Goal: Task Accomplishment & Management: Manage account settings

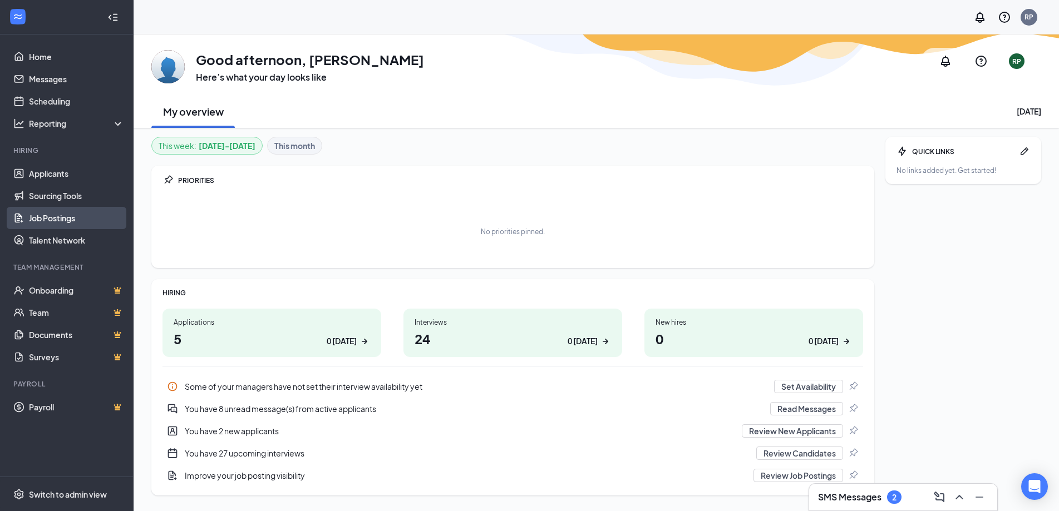
click at [65, 212] on link "Job Postings" at bounding box center [76, 218] width 95 height 22
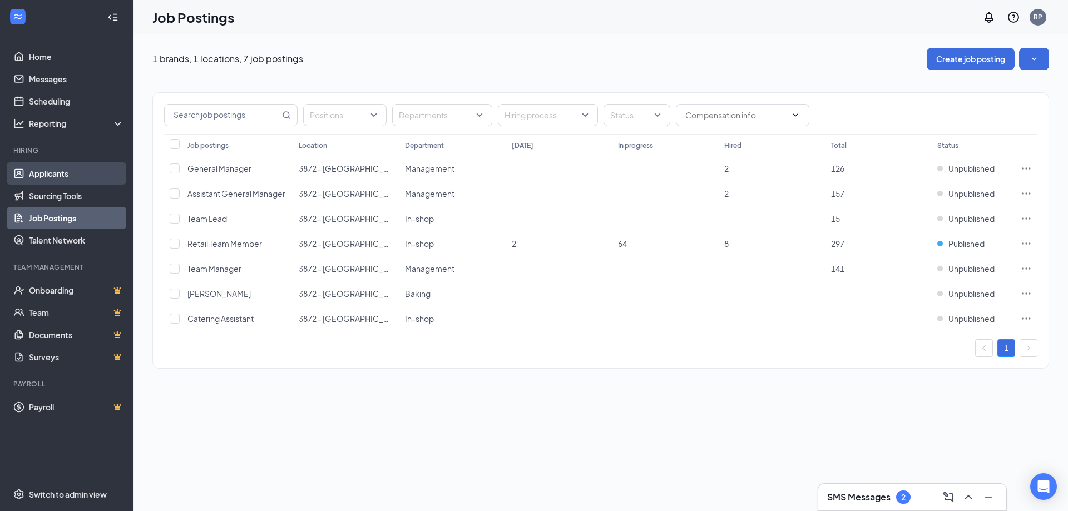
click at [66, 175] on link "Applicants" at bounding box center [76, 173] width 95 height 22
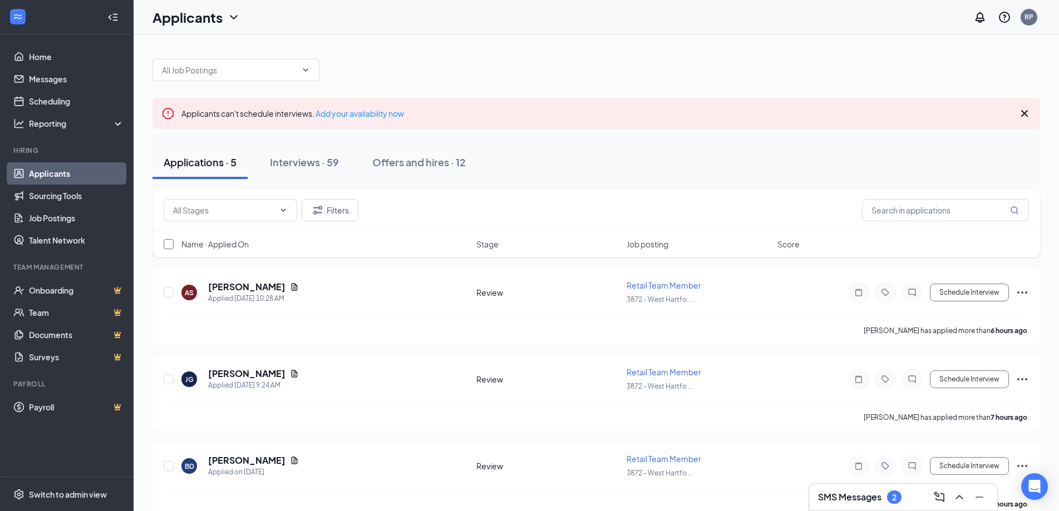
click at [168, 245] on input "checkbox" at bounding box center [169, 244] width 10 height 10
checkbox input "true"
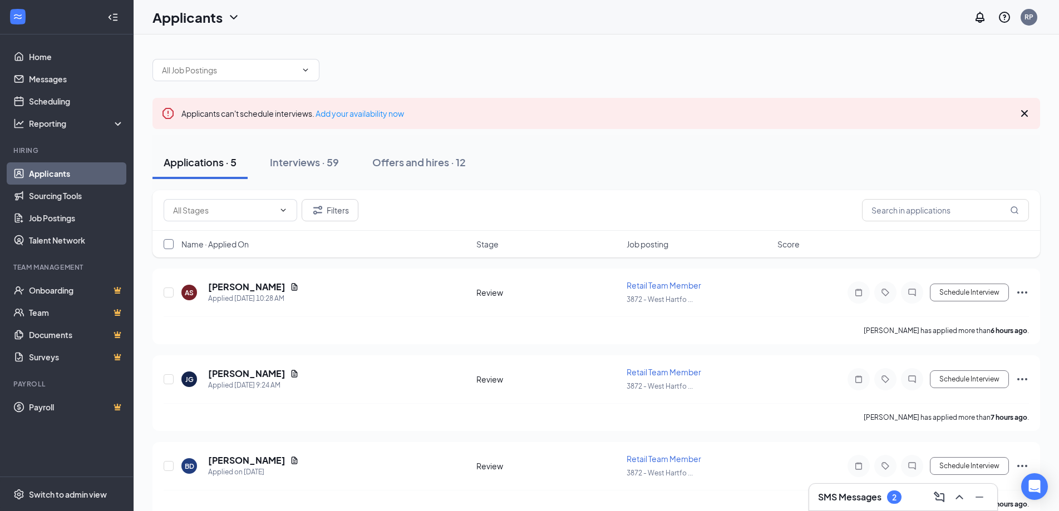
checkbox input "true"
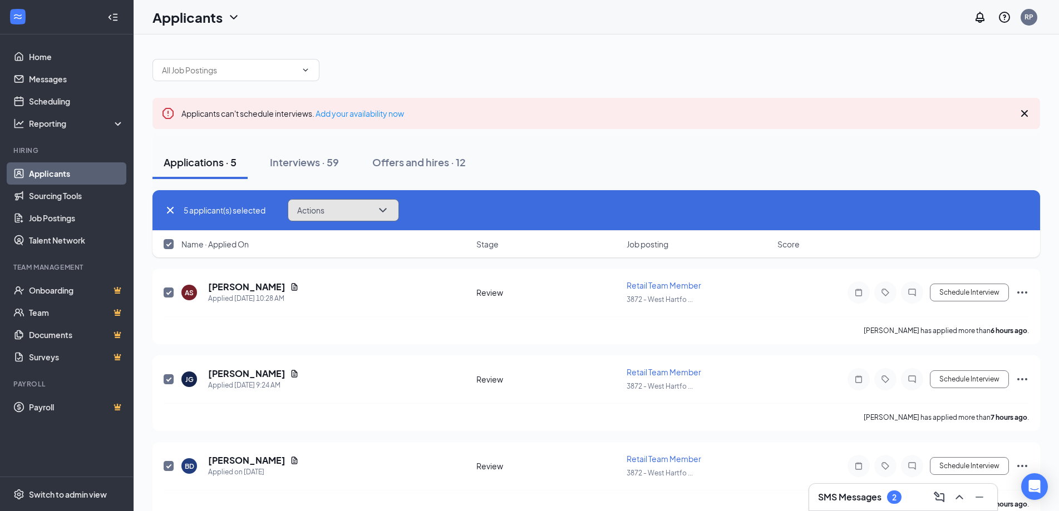
click at [328, 210] on button "Actions" at bounding box center [343, 210] width 111 height 22
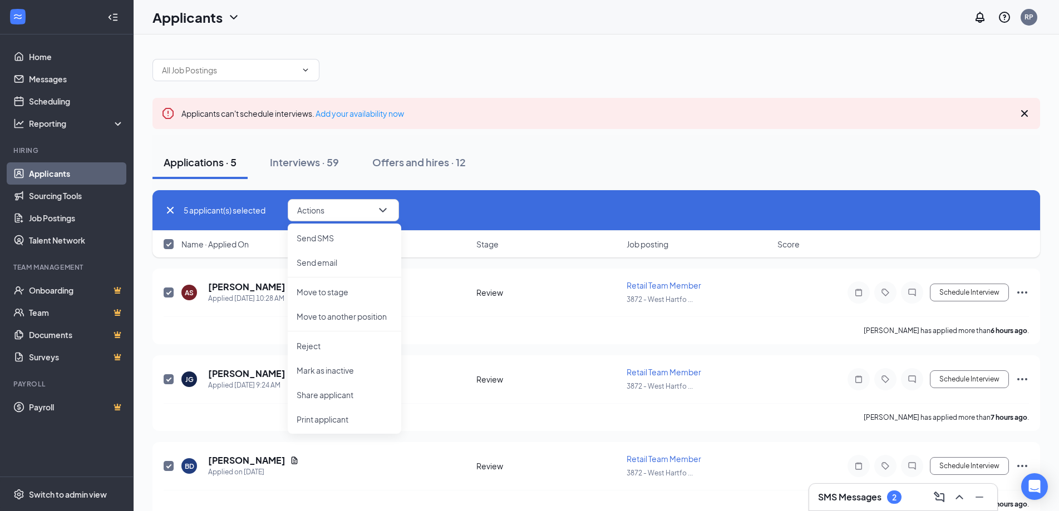
click at [696, 205] on div "5 applicant(s) selected Actions Send SMS Send email Move to stage Move to anoth…" at bounding box center [596, 210] width 865 height 22
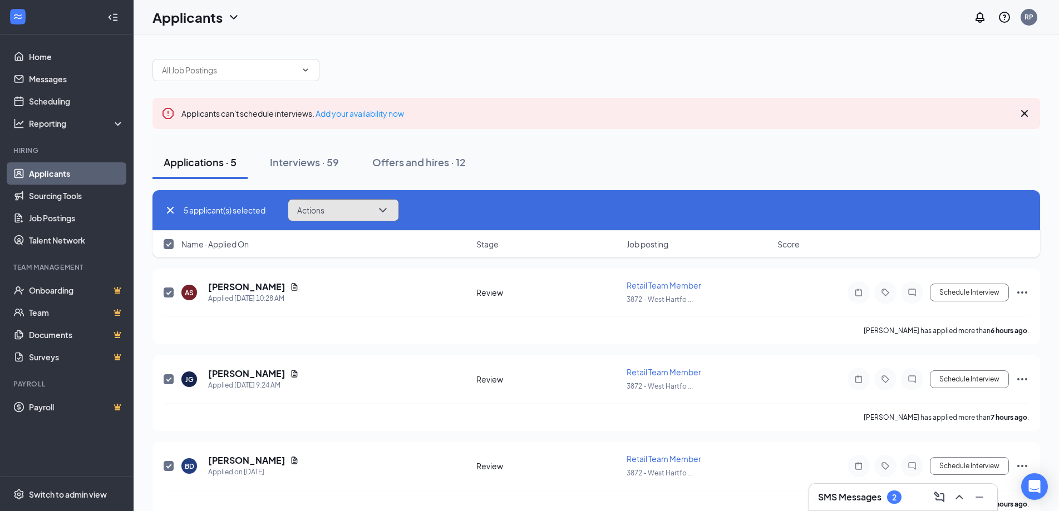
click at [367, 207] on button "Actions" at bounding box center [343, 210] width 111 height 22
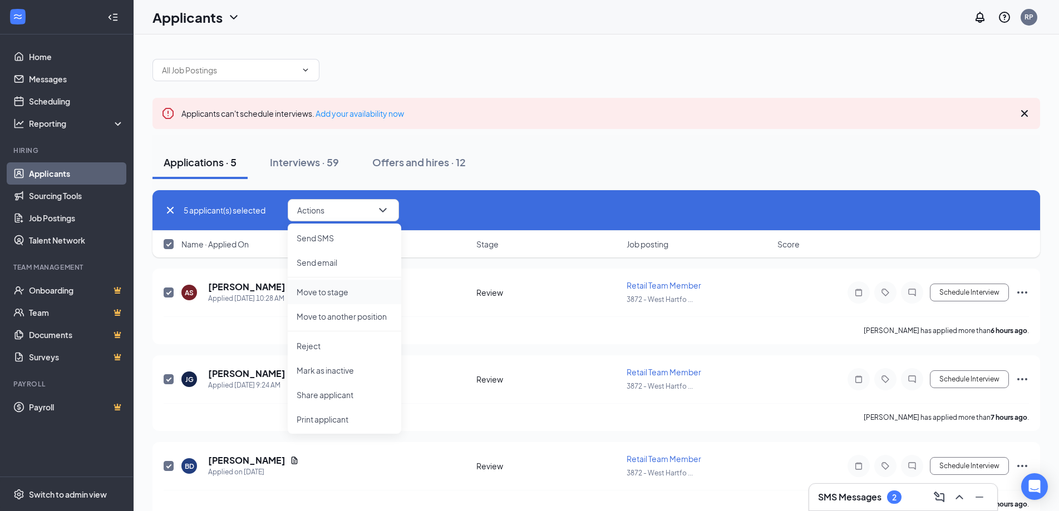
click at [319, 290] on p "Move to stage" at bounding box center [344, 291] width 96 height 11
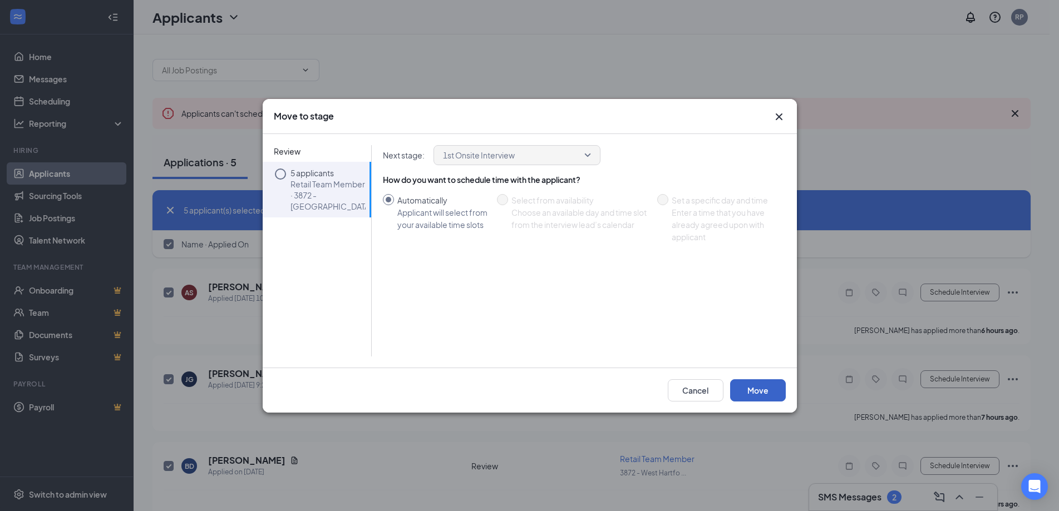
click at [772, 390] on button "Move" at bounding box center [758, 390] width 56 height 22
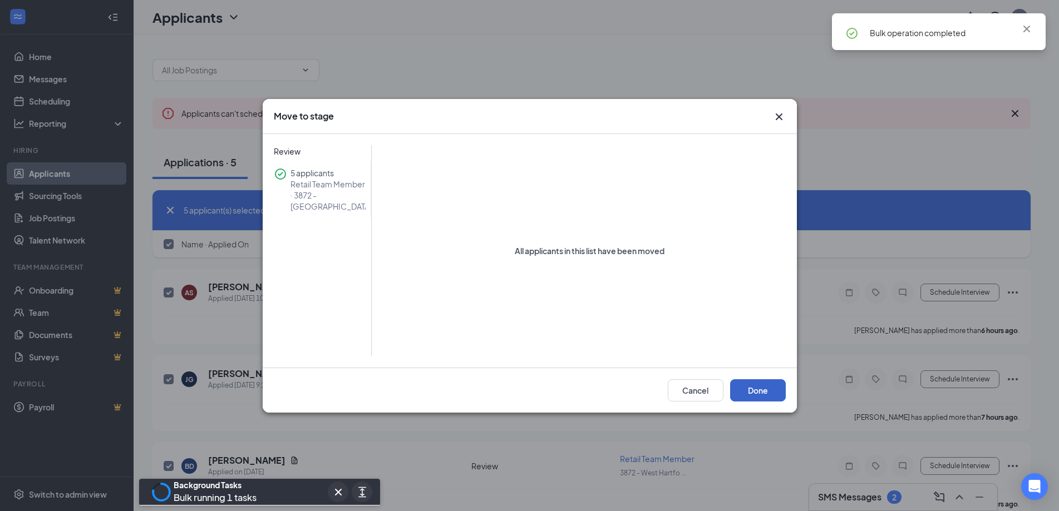
checkbox input "false"
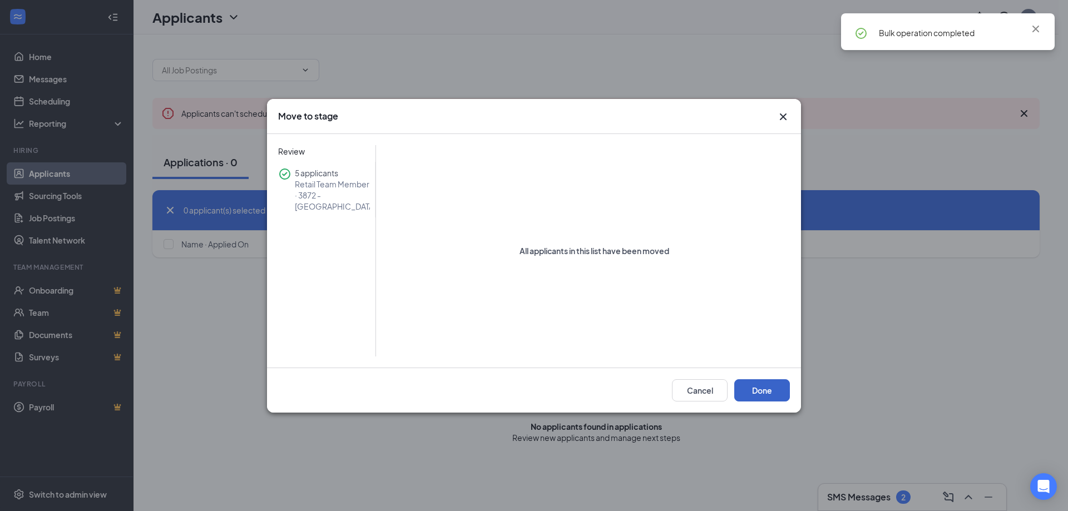
click at [772, 400] on button "Done" at bounding box center [762, 390] width 56 height 22
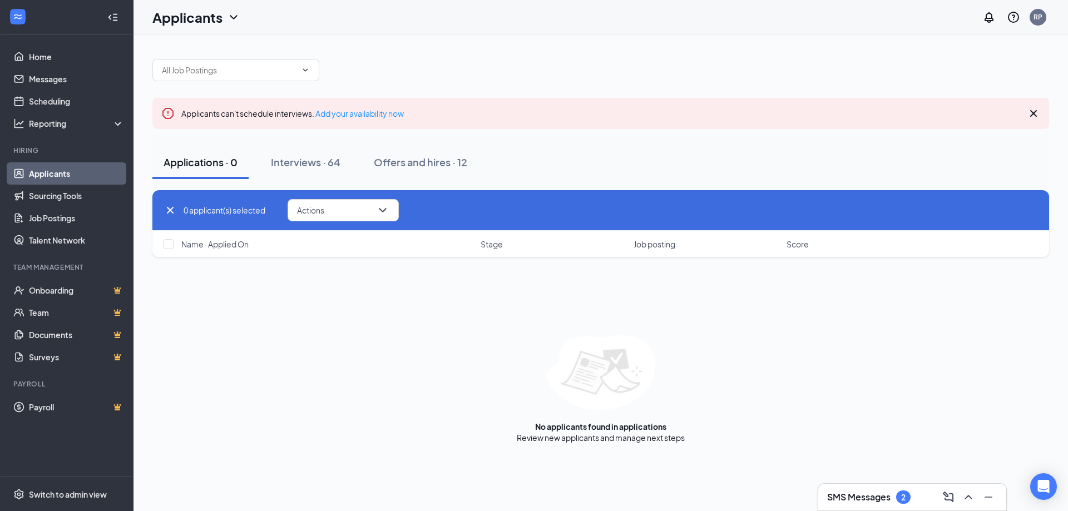
click at [60, 170] on link "Applicants" at bounding box center [76, 173] width 95 height 22
click at [295, 162] on div "Interviews · 64" at bounding box center [306, 162] width 70 height 14
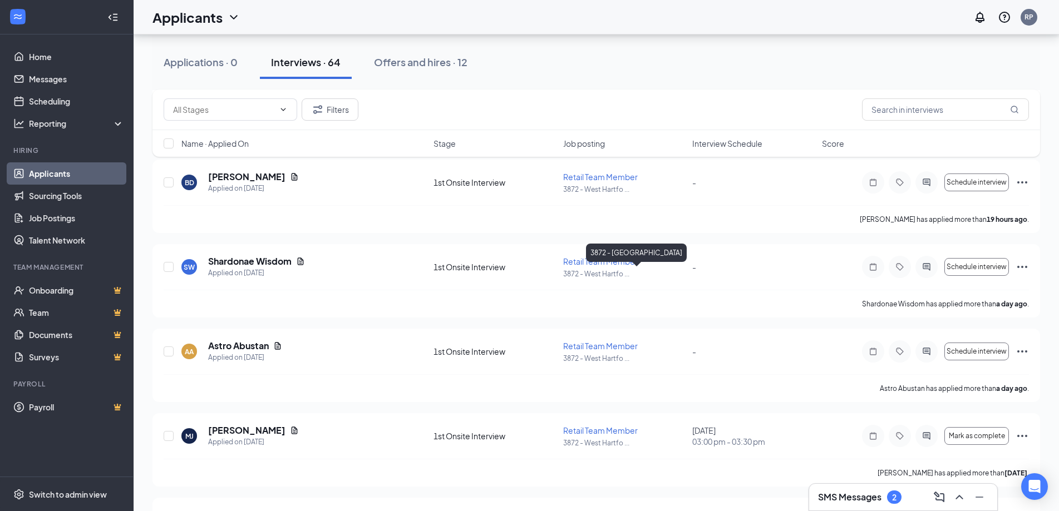
scroll to position [111, 0]
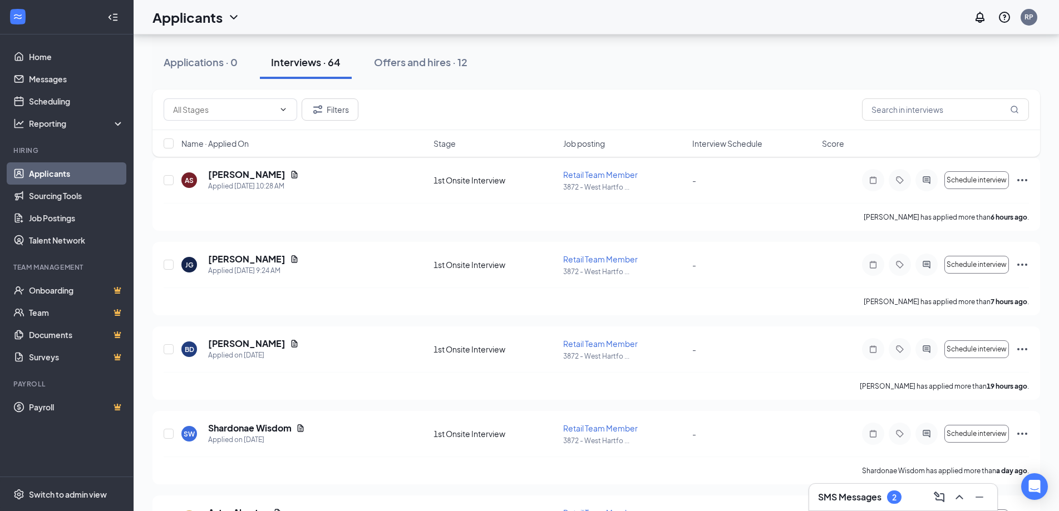
click at [728, 143] on span "Interview Schedule" at bounding box center [727, 143] width 70 height 11
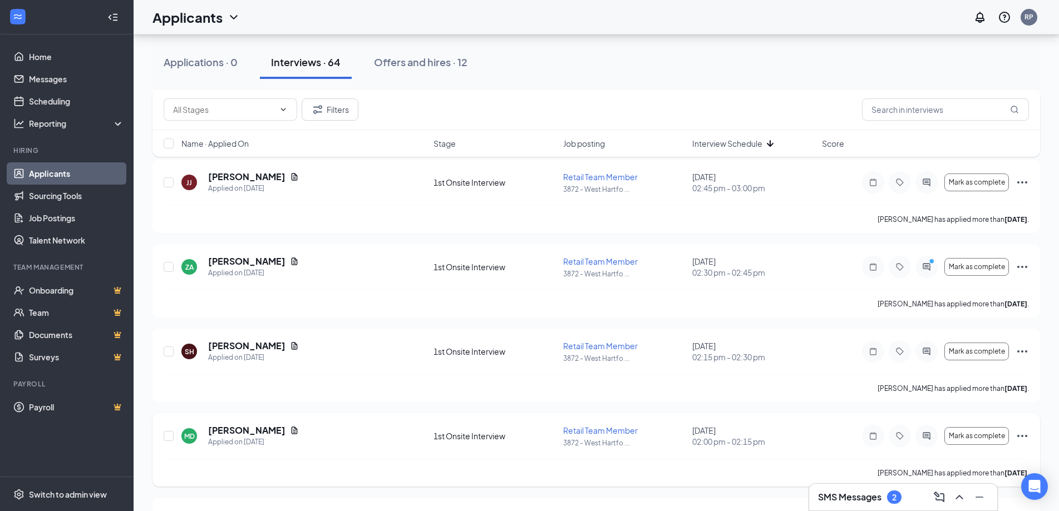
scroll to position [2503, 0]
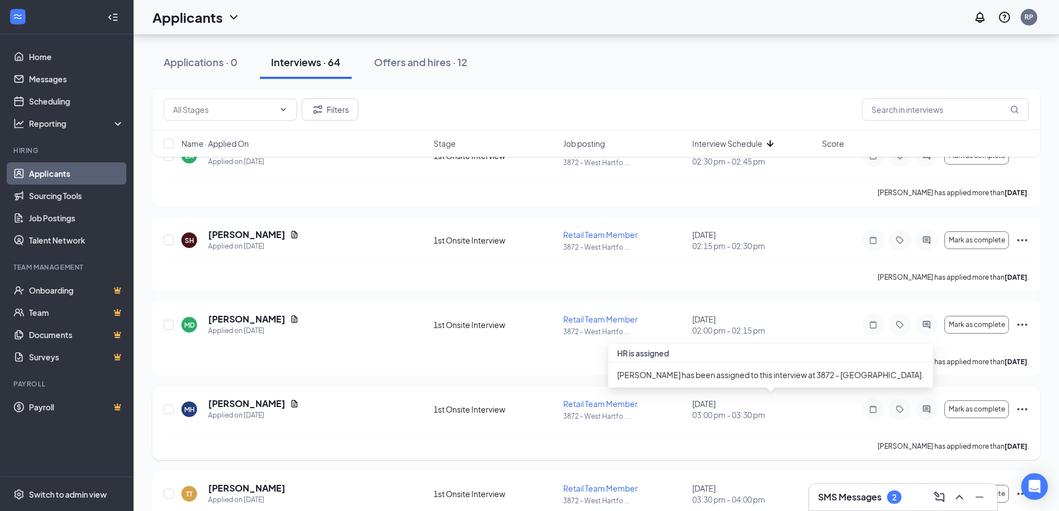
click at [734, 411] on span "03:00 pm - 03:30 pm" at bounding box center [753, 414] width 123 height 11
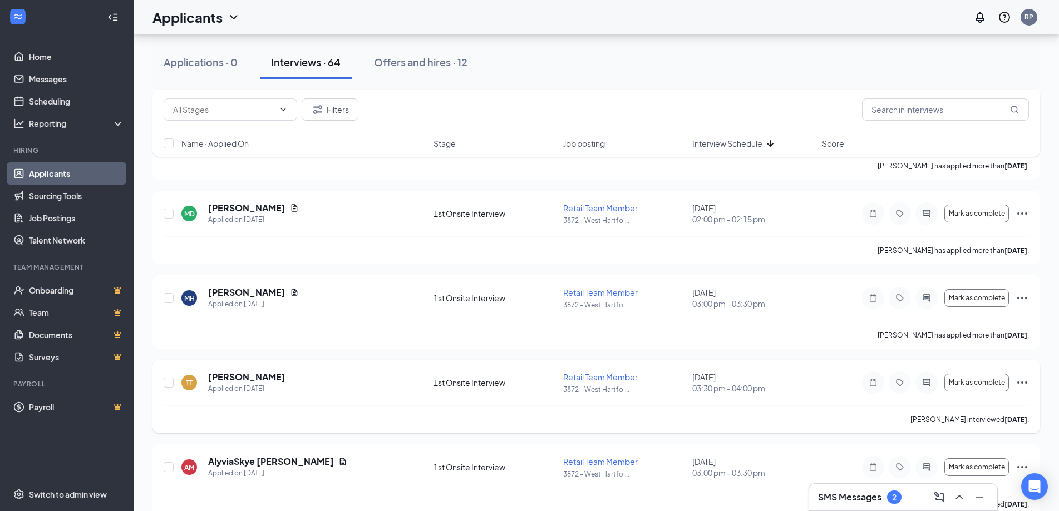
click at [1020, 379] on icon "Ellipses" at bounding box center [1021, 382] width 13 height 13
click at [734, 414] on div "[PERSON_NAME] interviewed [DATE] ." at bounding box center [596, 420] width 865 height 28
click at [1020, 384] on icon "Ellipses" at bounding box center [1021, 382] width 13 height 13
click at [958, 457] on p "Cancel meeting" at bounding box center [972, 459] width 96 height 11
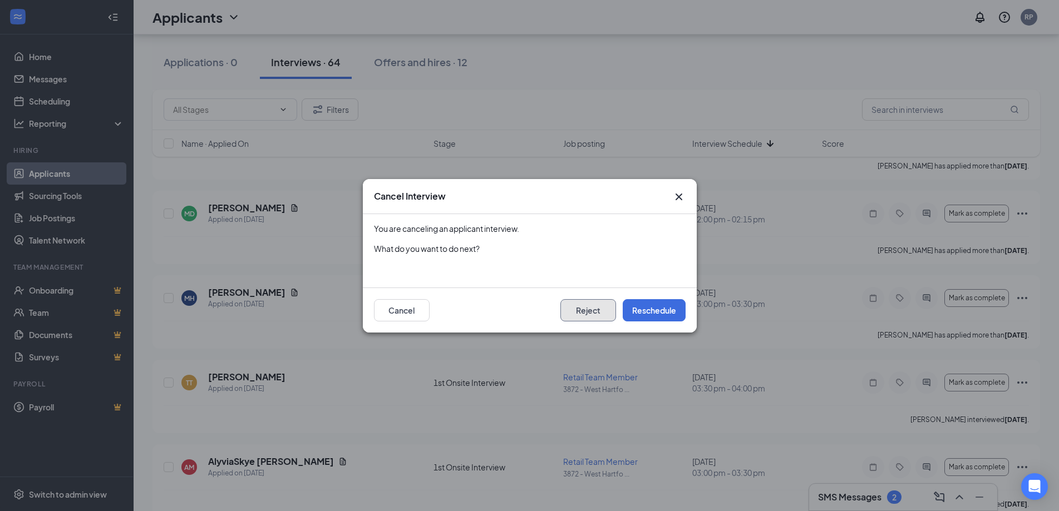
click at [589, 310] on button "Reject" at bounding box center [588, 310] width 56 height 22
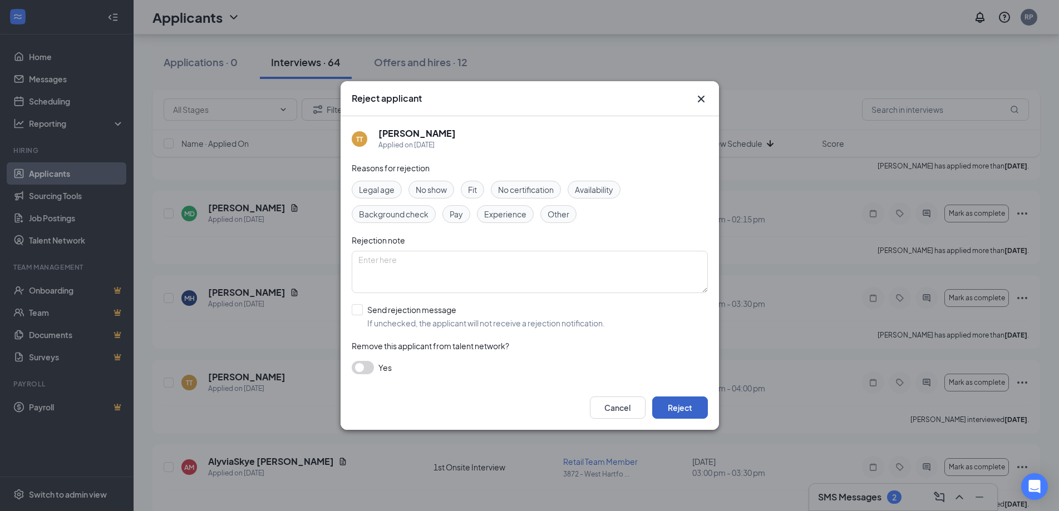
click at [683, 406] on button "Reject" at bounding box center [680, 408] width 56 height 22
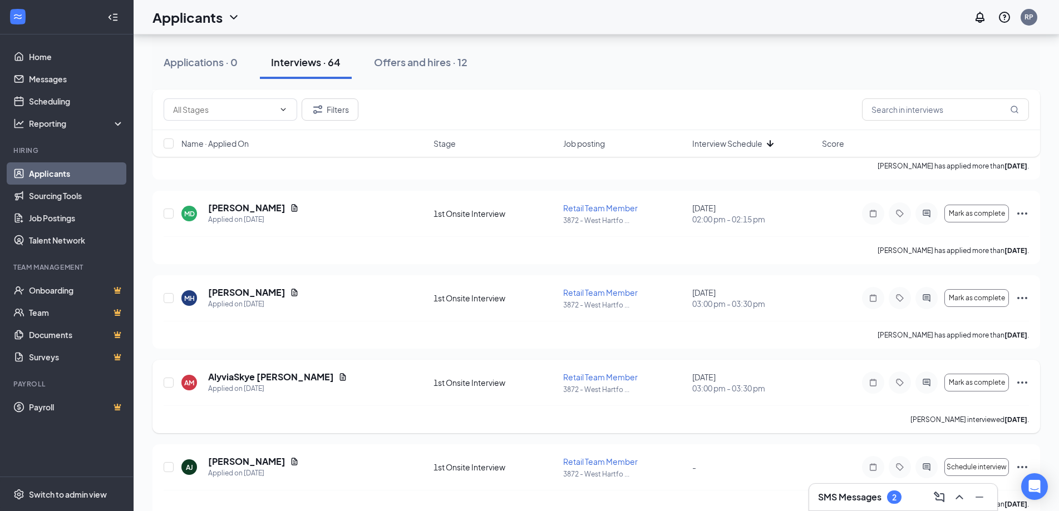
click at [1019, 384] on icon "Ellipses" at bounding box center [1021, 382] width 13 height 13
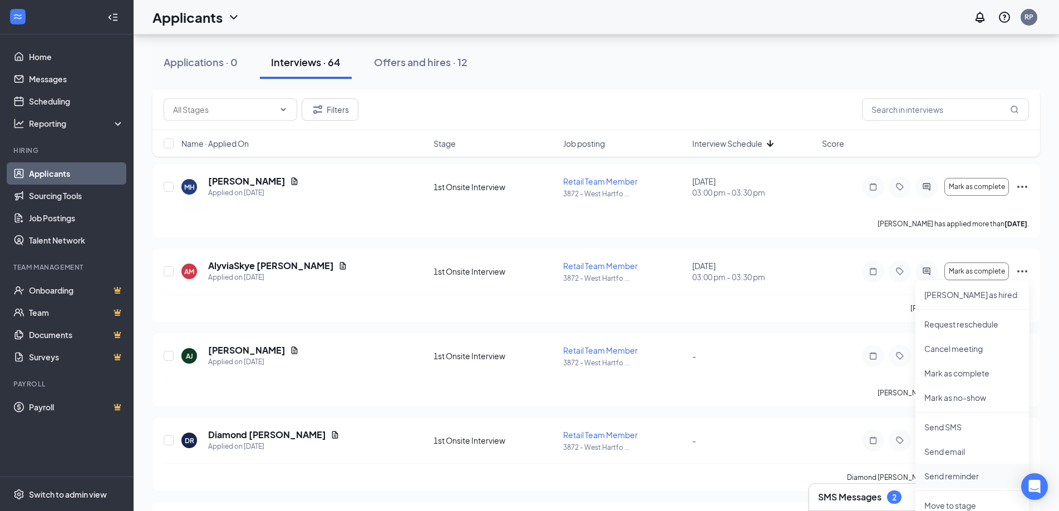
scroll to position [2781, 0]
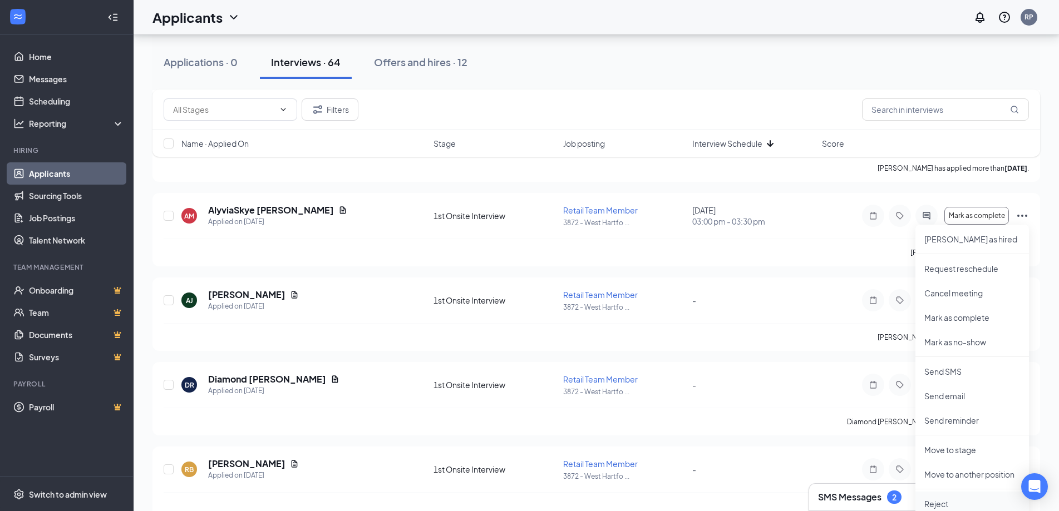
click at [942, 498] on p "Reject" at bounding box center [972, 503] width 96 height 11
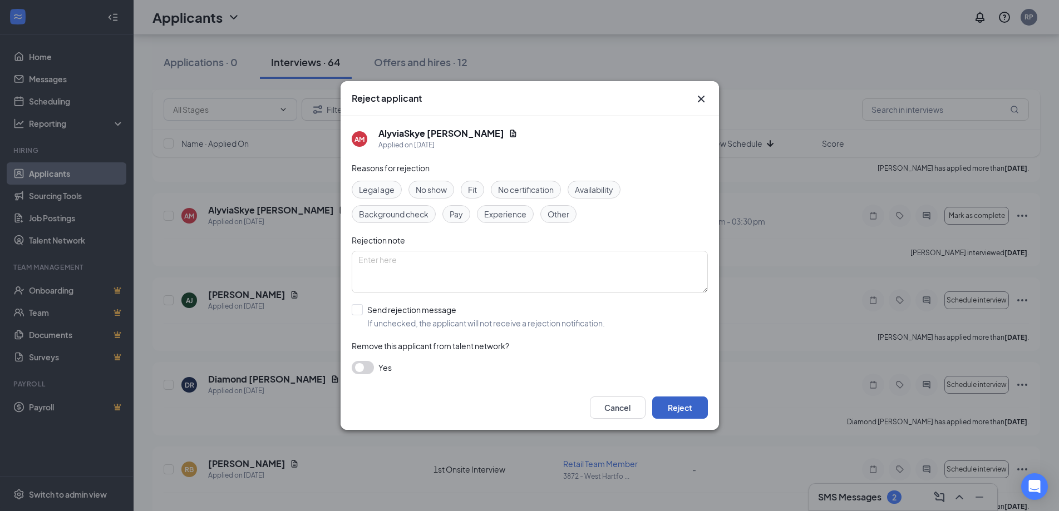
click at [679, 406] on button "Reject" at bounding box center [680, 408] width 56 height 22
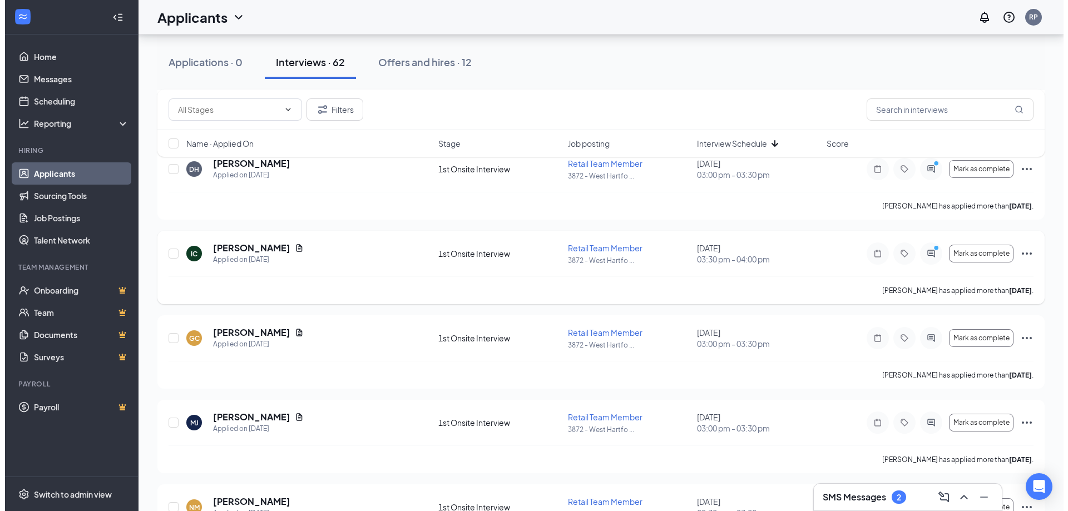
scroll to position [1335, 0]
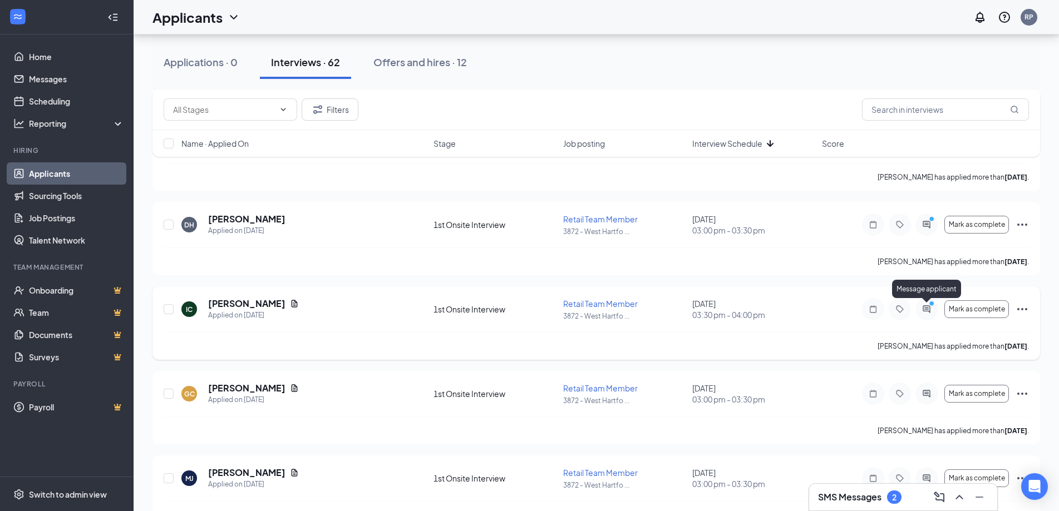
click at [931, 312] on icon "ActiveChat" at bounding box center [925, 309] width 13 height 9
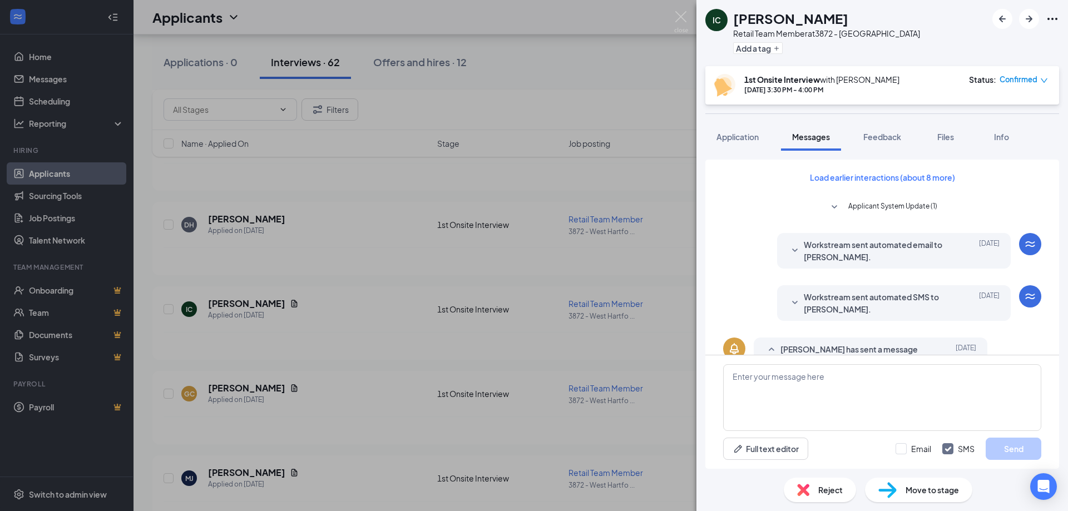
scroll to position [167, 0]
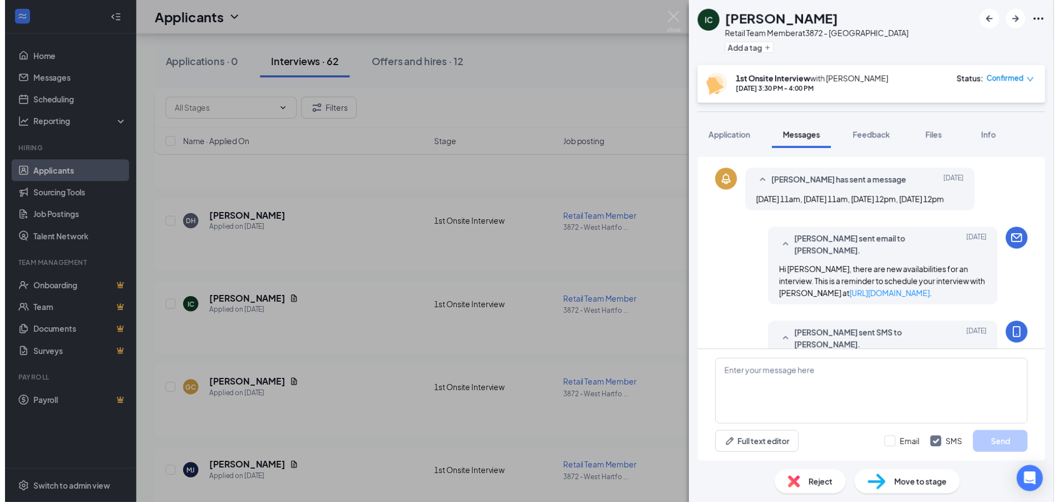
scroll to position [278, 0]
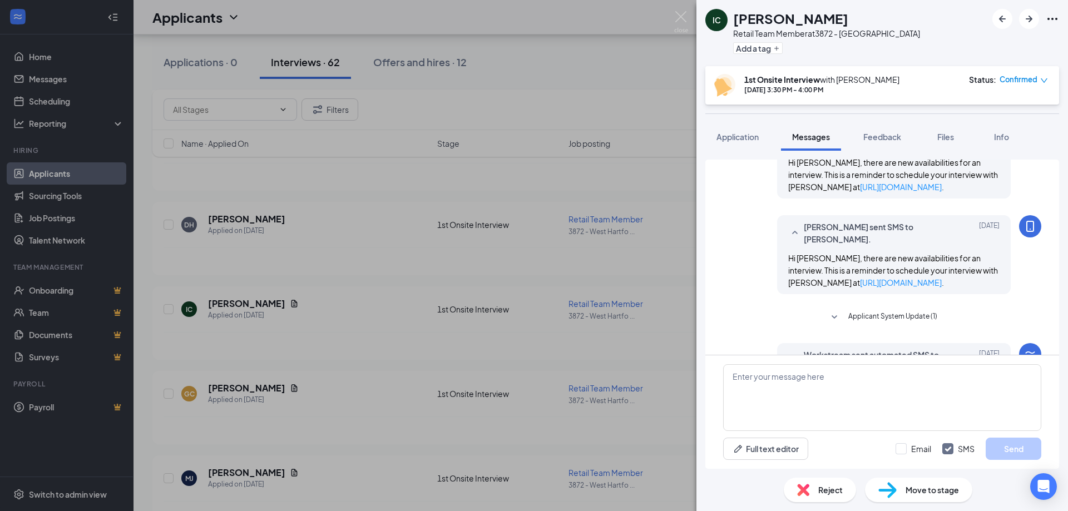
click at [651, 279] on div "IC [PERSON_NAME] Retail Team Member at 3872 - [GEOGRAPHIC_DATA] Add a tag 1st O…" at bounding box center [534, 255] width 1068 height 511
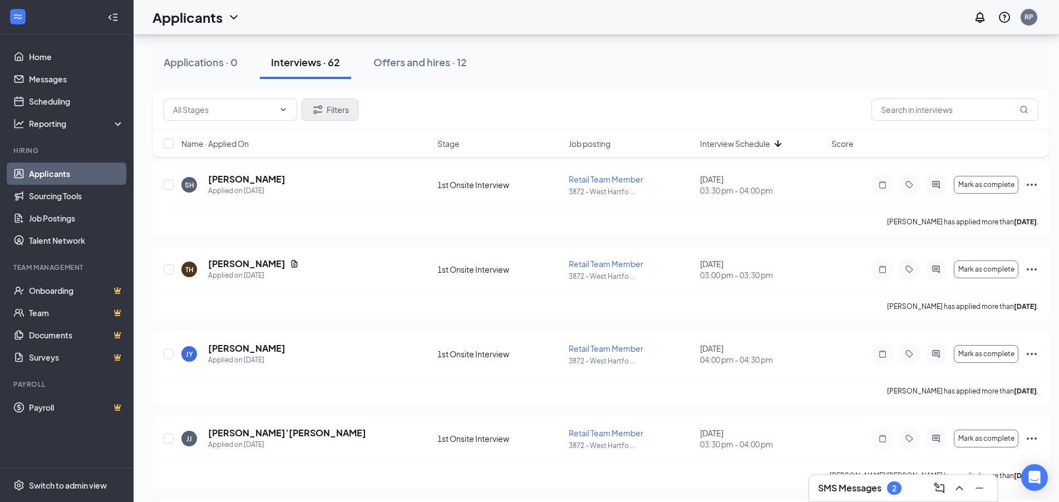
scroll to position [223, 0]
